Goal: Task Accomplishment & Management: Manage account settings

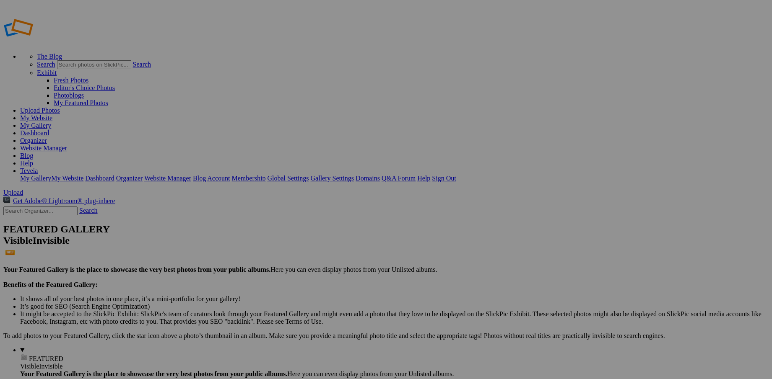
click at [52, 114] on link "My Website" at bounding box center [36, 117] width 32 height 7
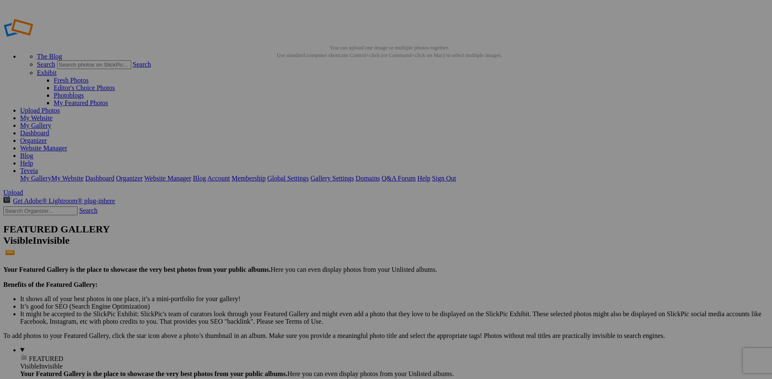
drag, startPoint x: 351, startPoint y: 162, endPoint x: 421, endPoint y: 162, distance: 69.6
type input "Grace in Bloom. A single pink rose in bloom, its petals unfolding like whispers…"
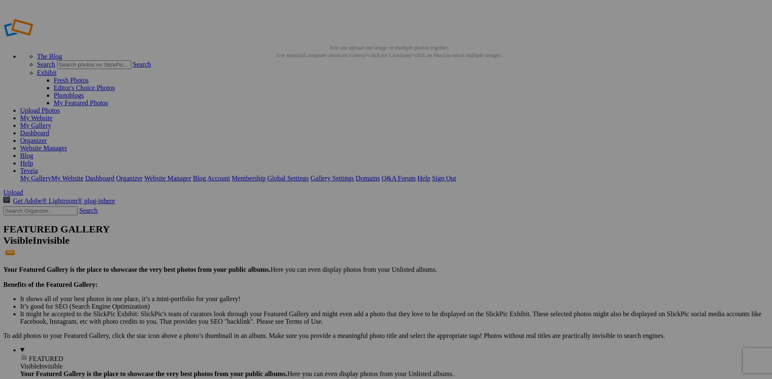
scroll to position [0, 0]
click at [67, 145] on link "Website Manager" at bounding box center [43, 148] width 47 height 7
